Goal: Information Seeking & Learning: Learn about a topic

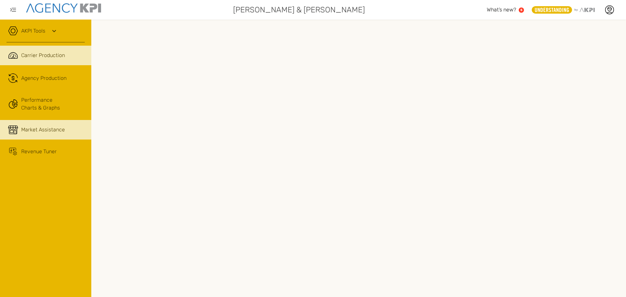
click at [46, 132] on span "Market Assistance" at bounding box center [43, 130] width 44 height 8
